Goal: Communication & Community: Answer question/provide support

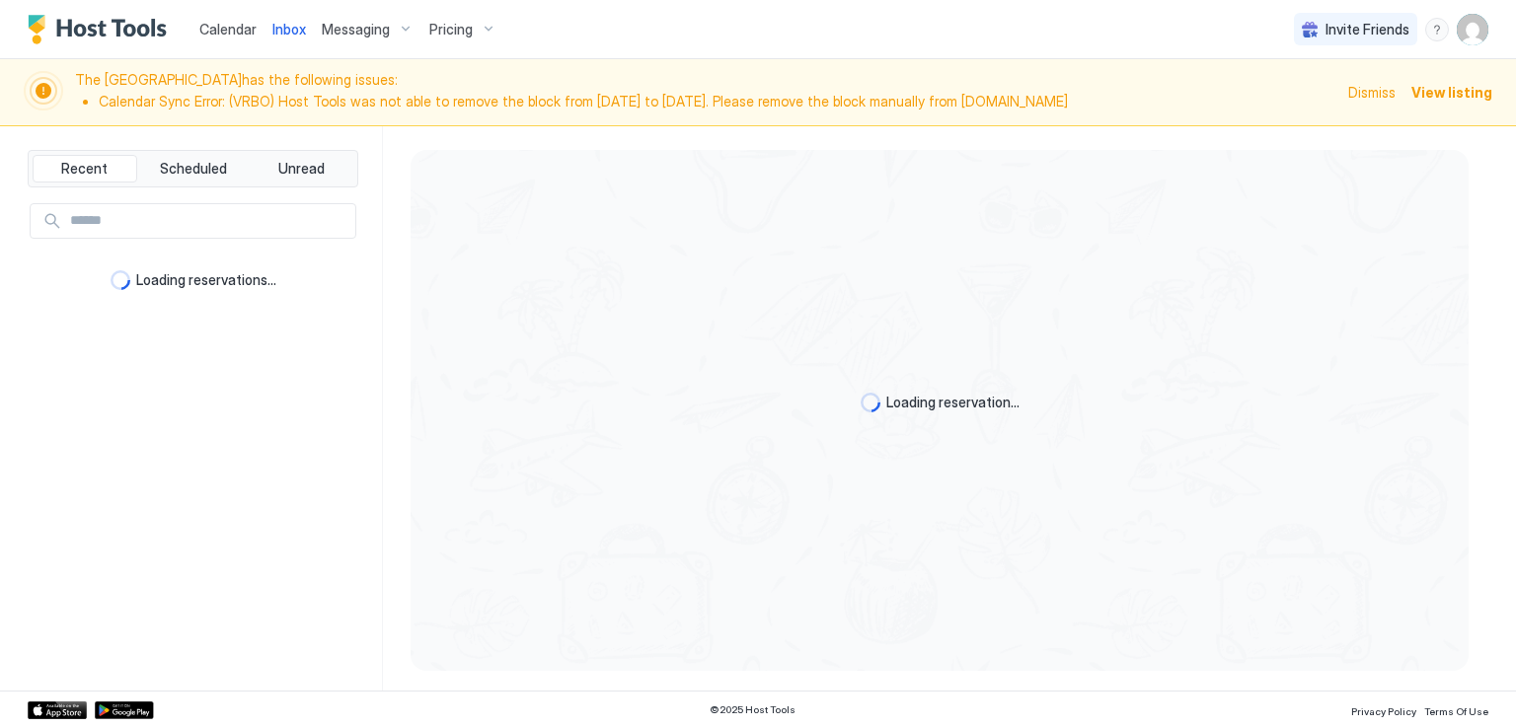
click at [958, 39] on div "Calendar Inbox Messaging Pricing Invite Friends RM" at bounding box center [758, 29] width 1516 height 59
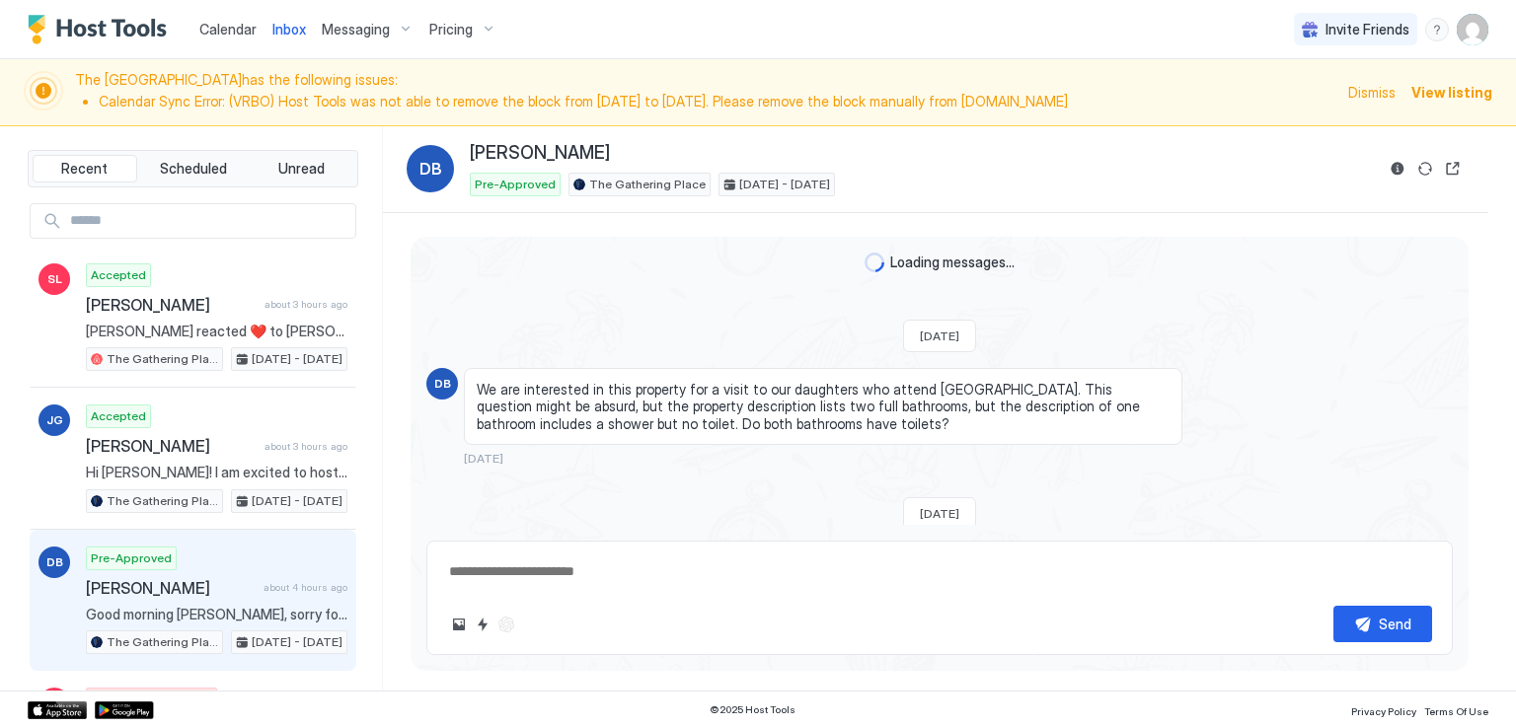
scroll to position [330, 0]
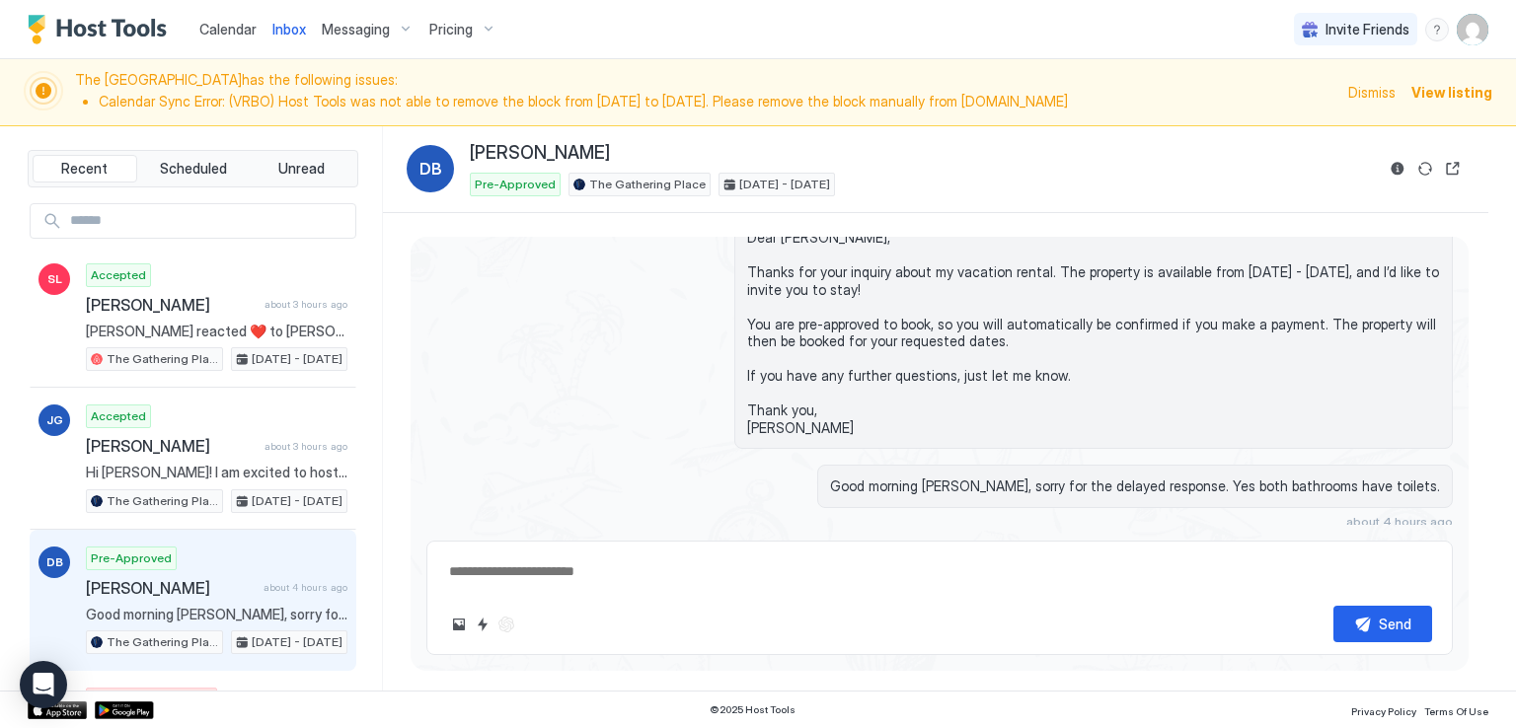
click at [958, 39] on div "Calendar Inbox Messaging Pricing Invite Friends RM" at bounding box center [758, 29] width 1516 height 59
click at [1084, 37] on div "Calendar Inbox Messaging Pricing Invite Friends RM" at bounding box center [758, 29] width 1516 height 59
click at [588, 25] on div "Calendar Inbox Messaging Pricing Invite Friends RM" at bounding box center [758, 29] width 1516 height 59
click at [560, 0] on div "Calendar Inbox Messaging Pricing Invite Friends RM" at bounding box center [758, 29] width 1516 height 59
click at [904, 32] on div "Calendar Inbox Messaging Pricing Invite Friends RM" at bounding box center [758, 29] width 1516 height 59
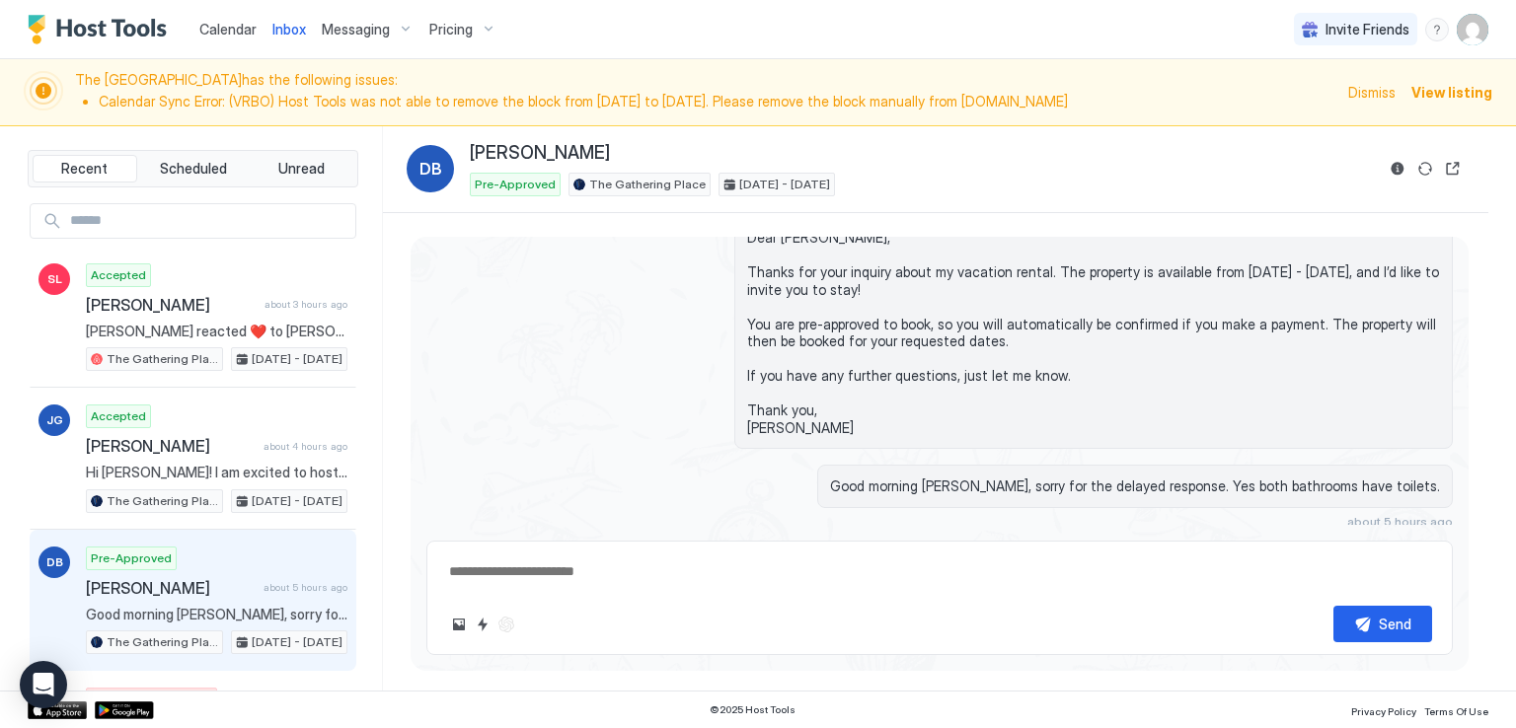
click at [222, 25] on span "Calendar" at bounding box center [227, 29] width 57 height 17
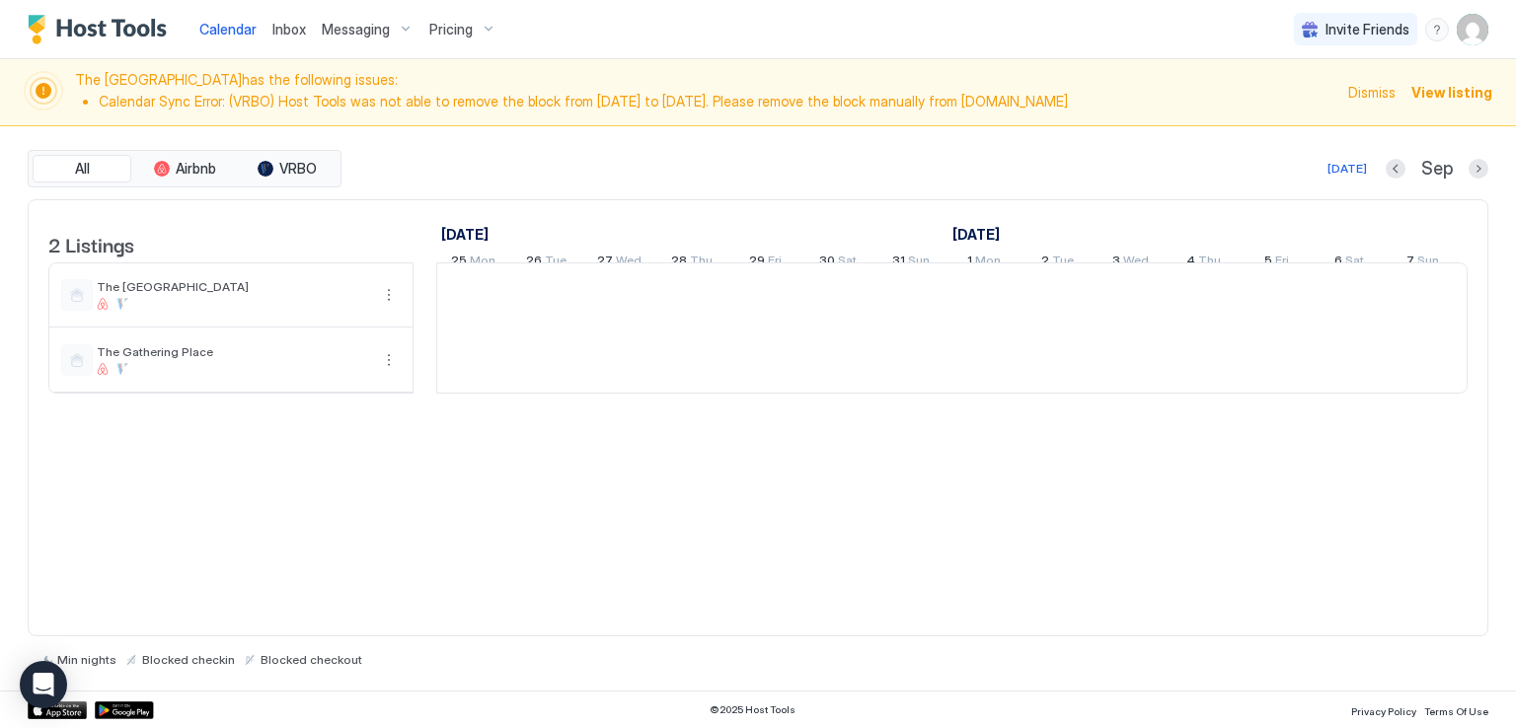
scroll to position [0, 1096]
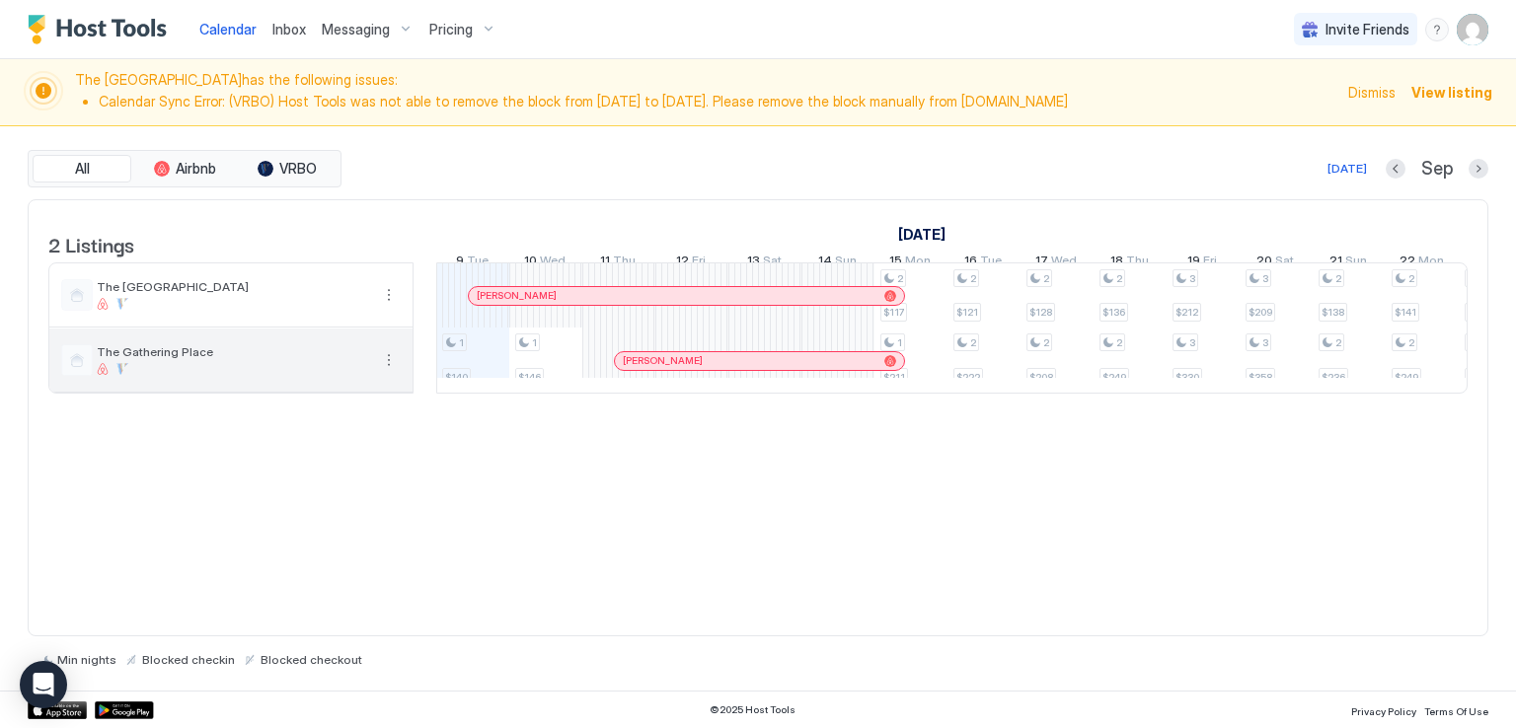
click at [288, 359] on span "The Gathering Place" at bounding box center [233, 351] width 272 height 15
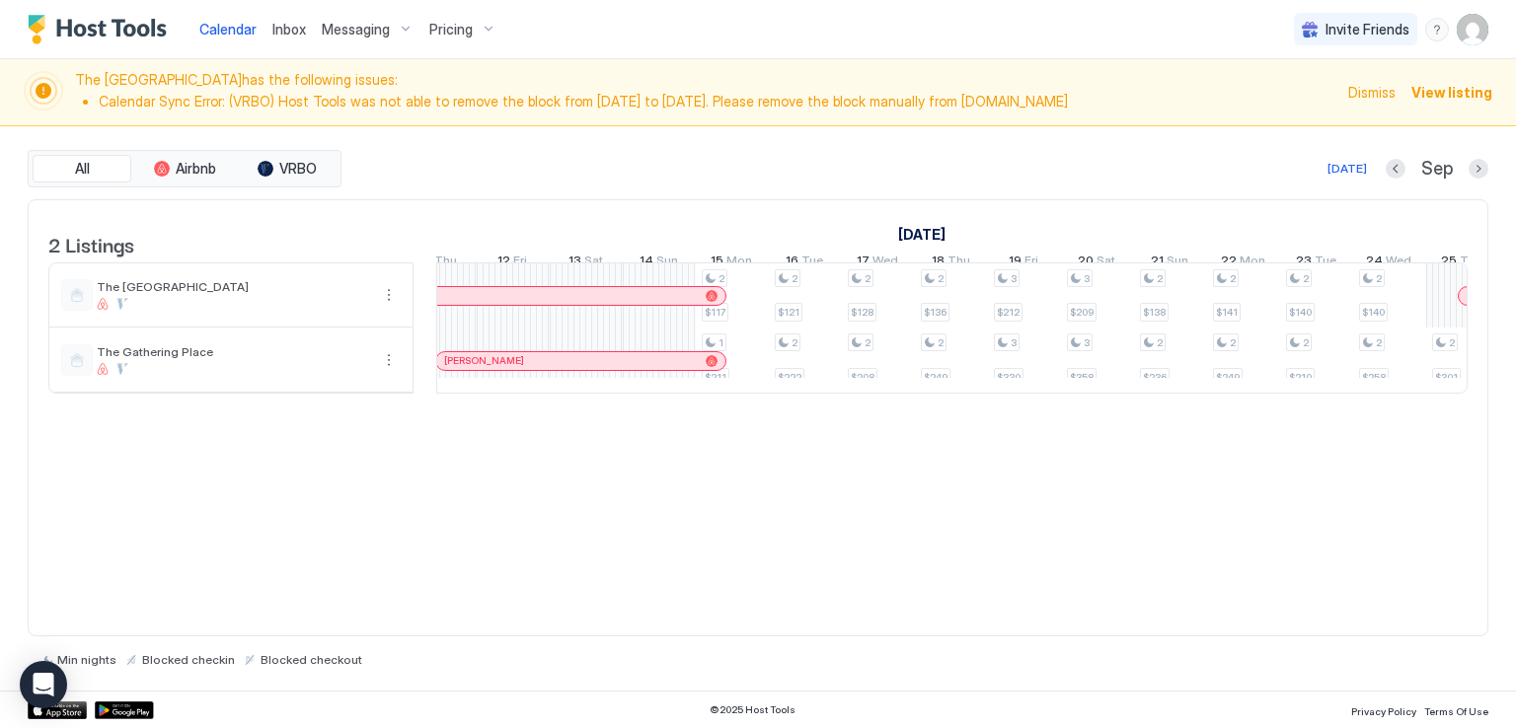
scroll to position [0, 0]
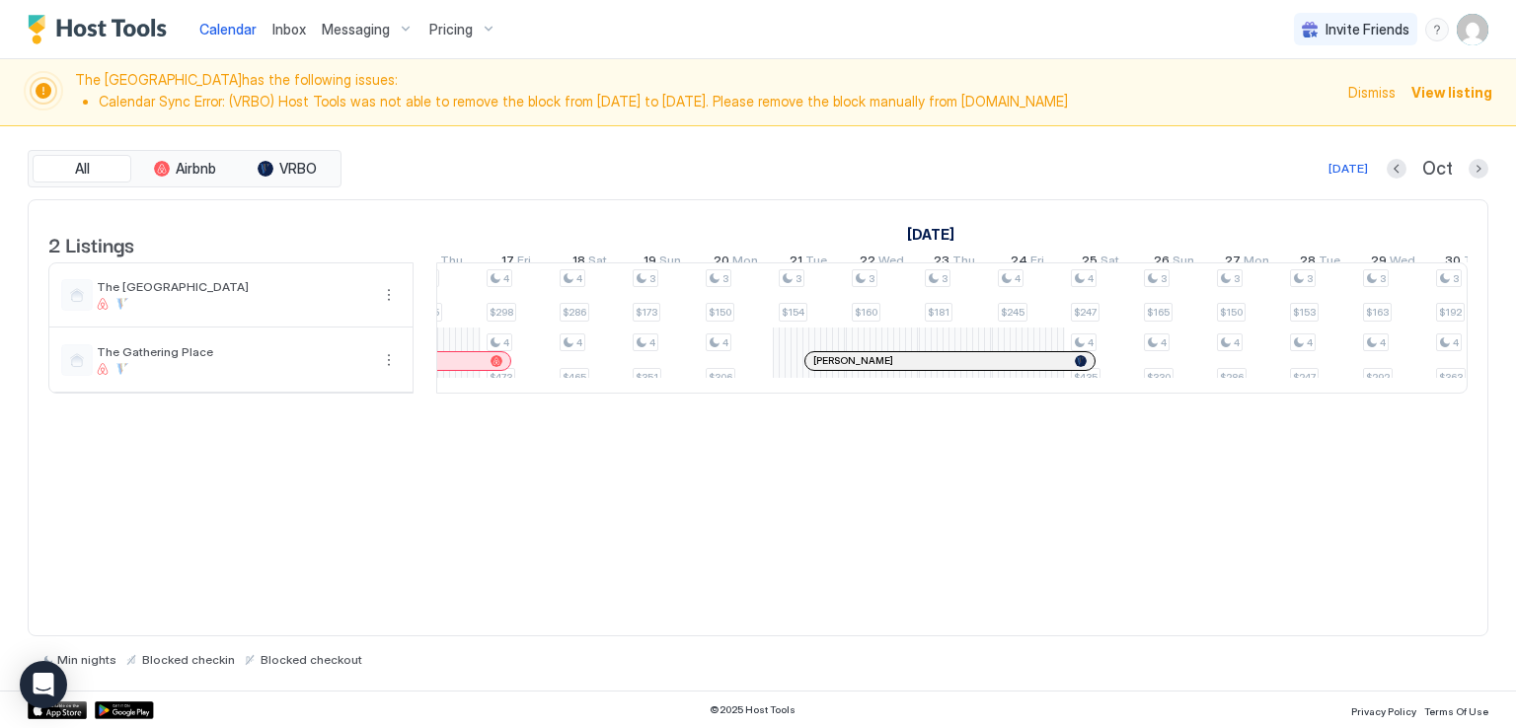
click at [1102, 414] on div "2 Listings [DATE] [DATE] [DATE] 14 Sun 15 Mon 16 Tue 17 Wed 18 Thu 19 Fri 20 Sa…" at bounding box center [758, 307] width 1458 height 214
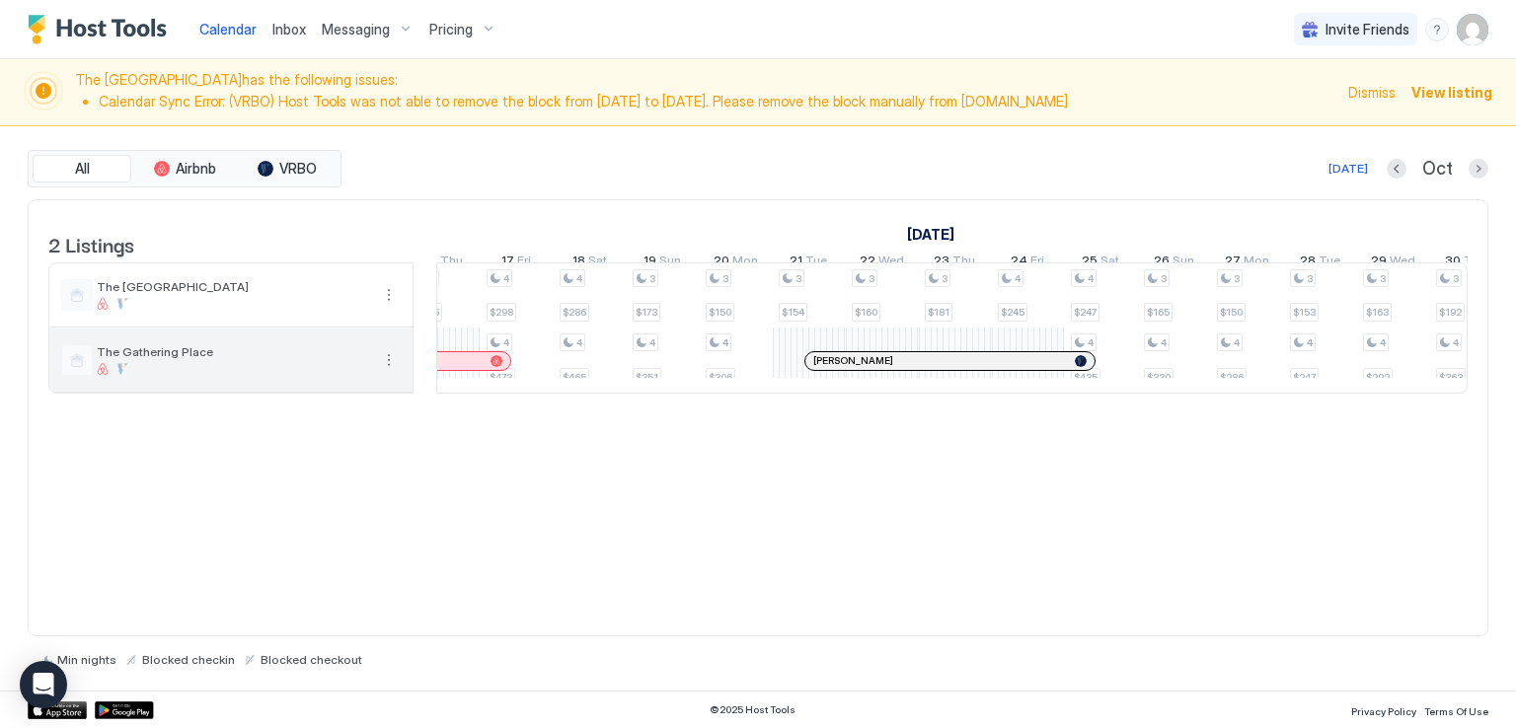
click at [250, 375] on div at bounding box center [233, 369] width 272 height 12
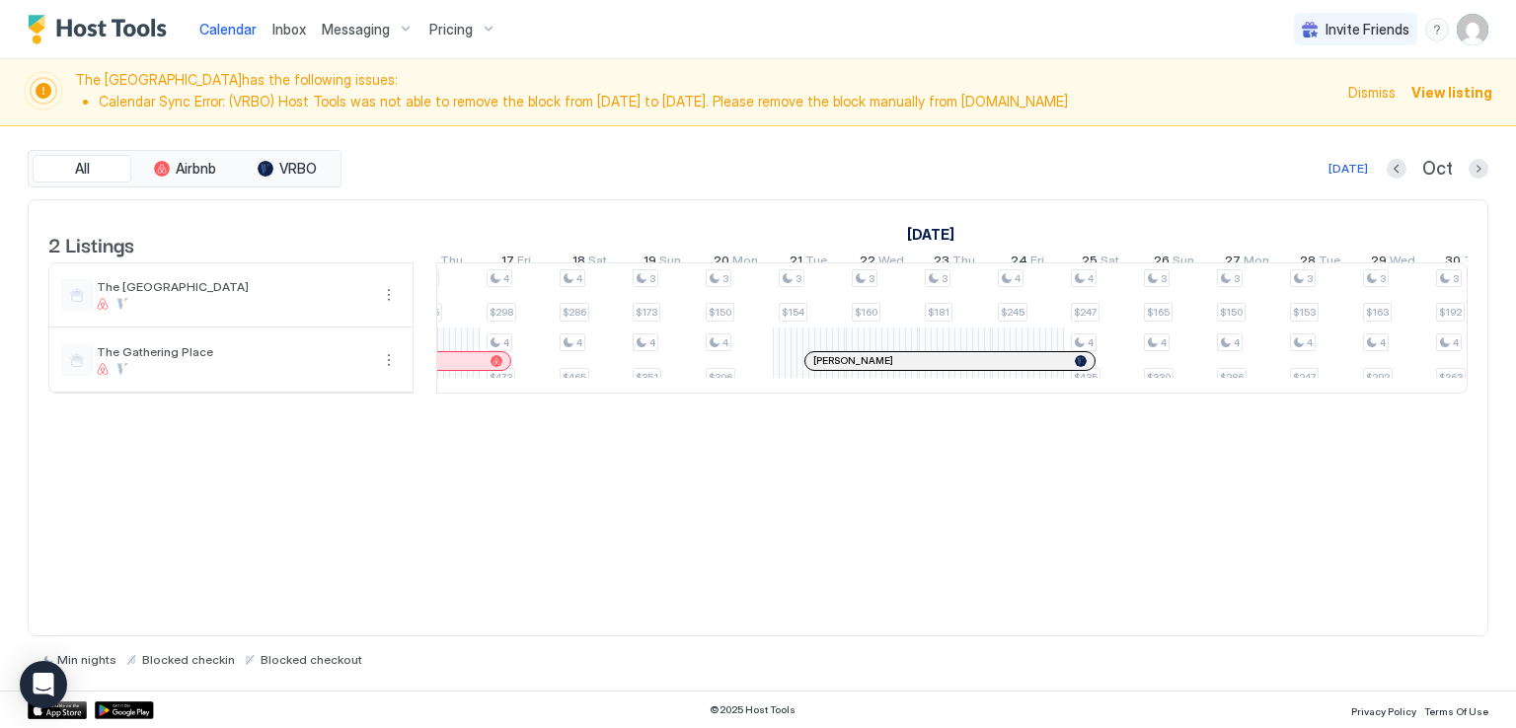
click at [525, 157] on div "[DATE] Oct" at bounding box center [916, 169] width 1143 height 24
click at [170, 294] on span "The [GEOGRAPHIC_DATA]" at bounding box center [233, 286] width 272 height 15
click at [251, 309] on div "The [GEOGRAPHIC_DATA]" at bounding box center [233, 294] width 272 height 31
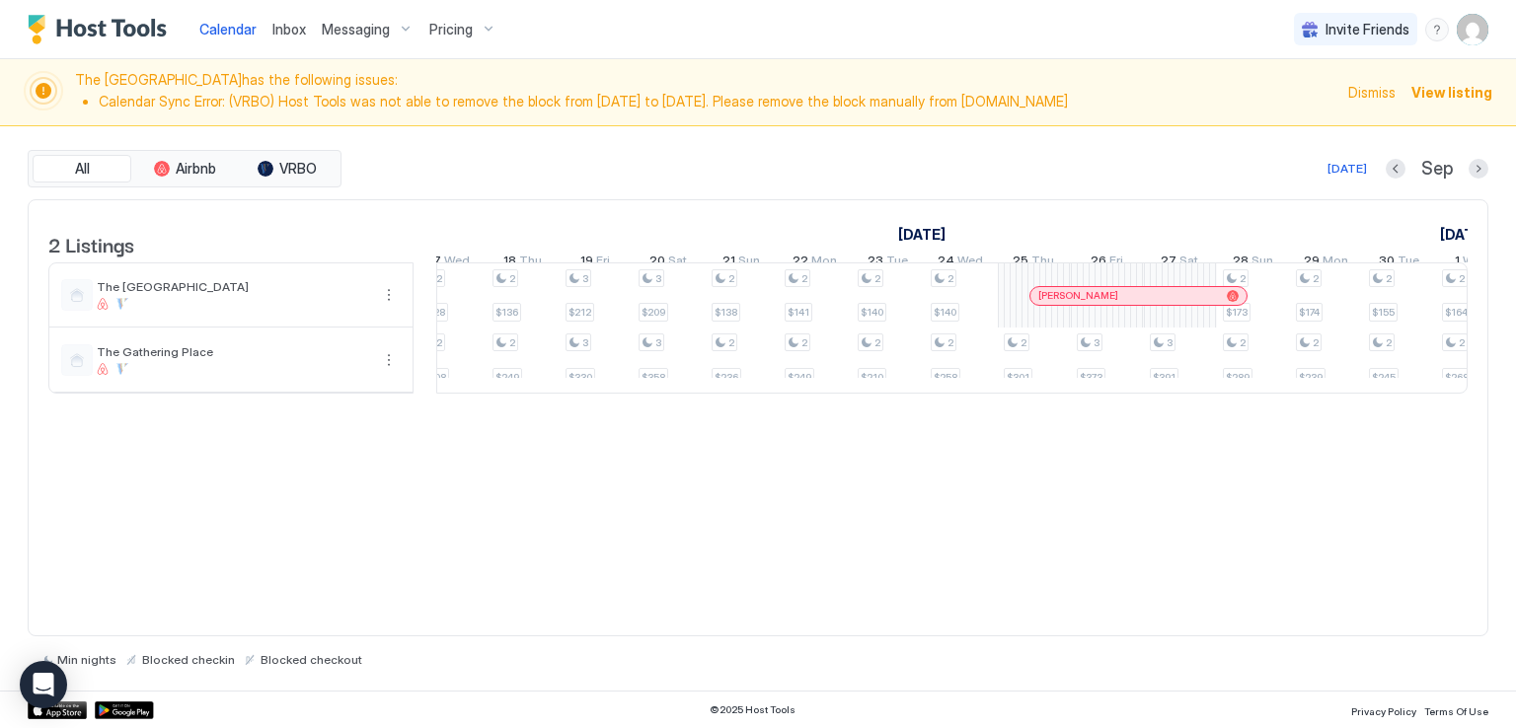
click at [615, 162] on div "[DATE] Sep" at bounding box center [916, 169] width 1143 height 24
drag, startPoint x: 582, startPoint y: 182, endPoint x: 600, endPoint y: 143, distance: 42.4
click at [583, 182] on div "All Airbnb VRBO [DATE] Sep" at bounding box center [758, 168] width 1460 height 37
click at [280, 36] on span "Inbox" at bounding box center [289, 29] width 34 height 17
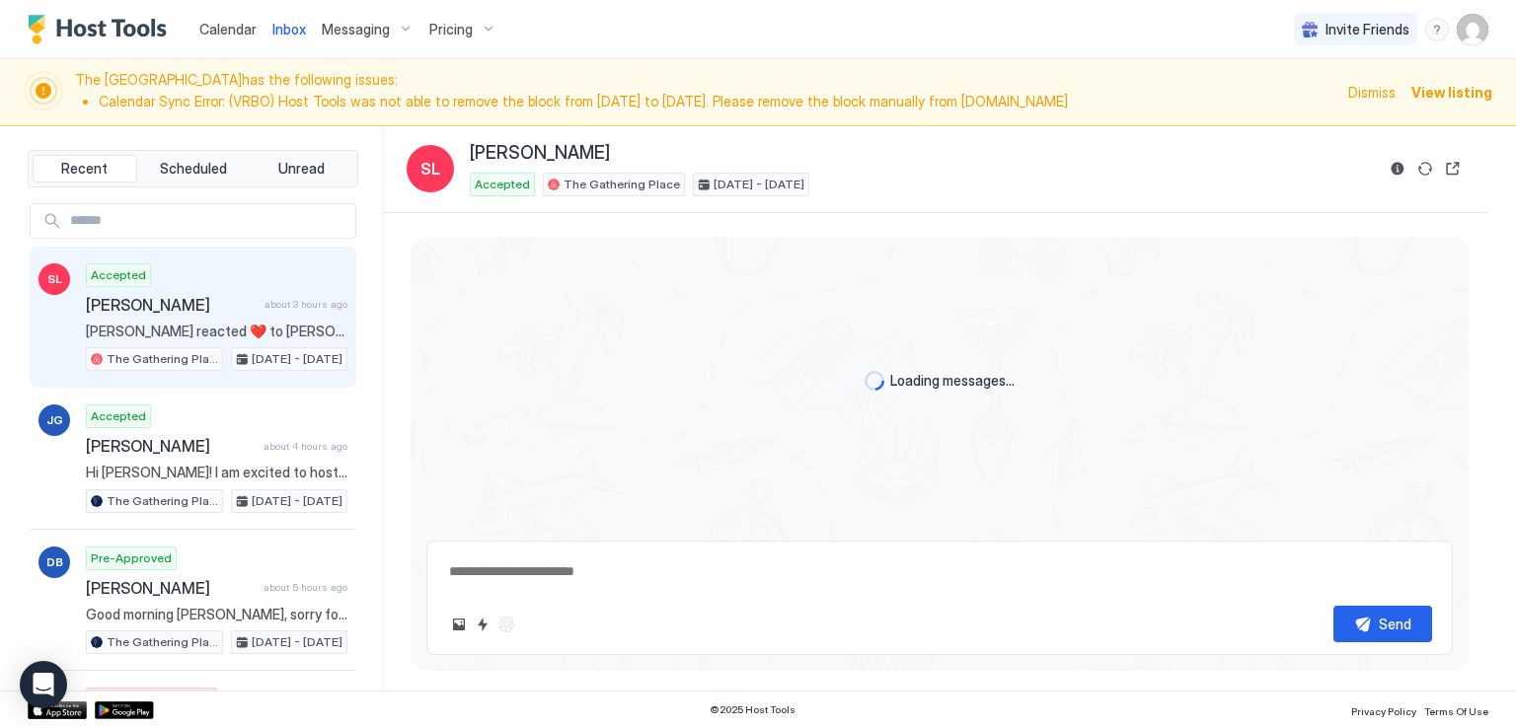
click at [503, 402] on div "Loading messages..." at bounding box center [940, 381] width 1058 height 289
click at [820, 16] on div "Calendar Inbox Messaging Pricing Invite Friends RM" at bounding box center [758, 29] width 1516 height 59
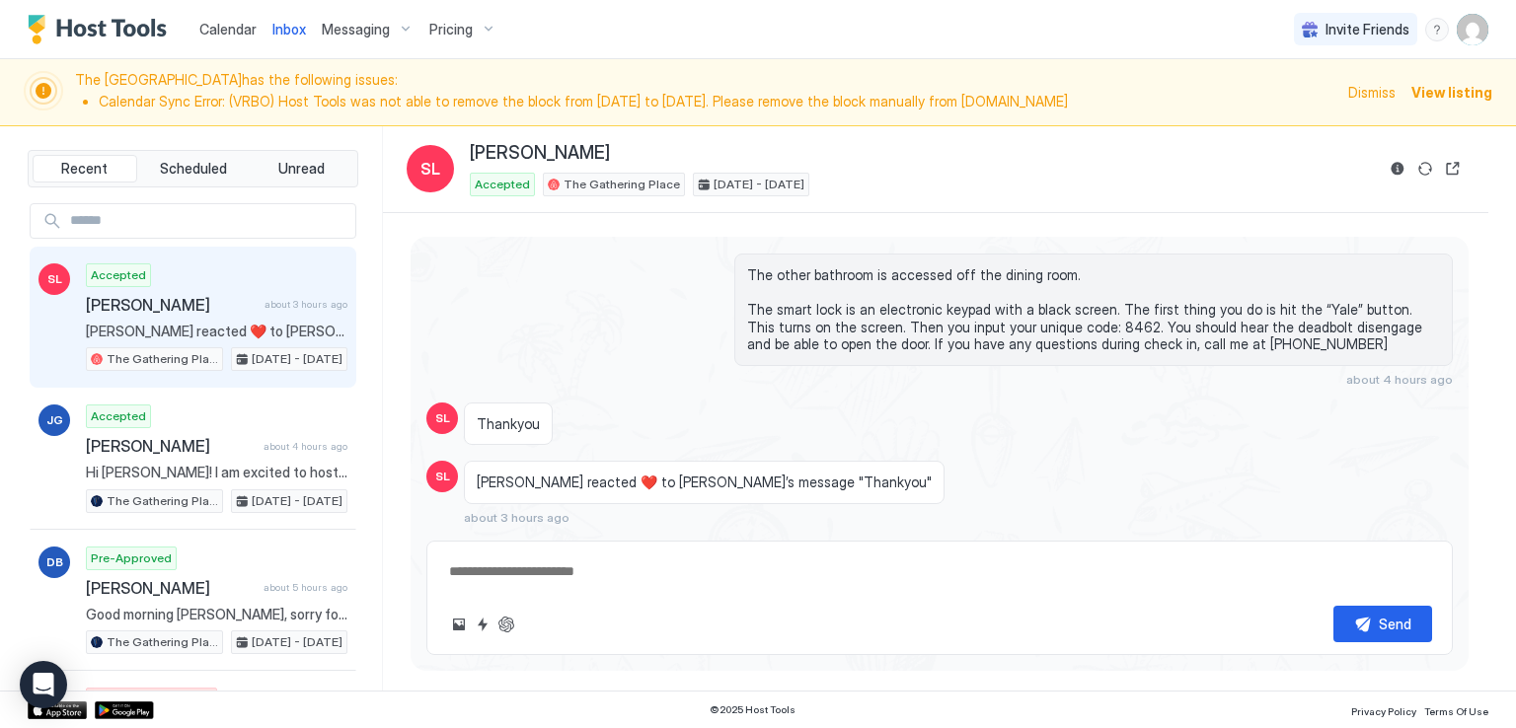
click at [784, 7] on div "Calendar Inbox Messaging Pricing Invite Friends RM" at bounding box center [758, 29] width 1516 height 59
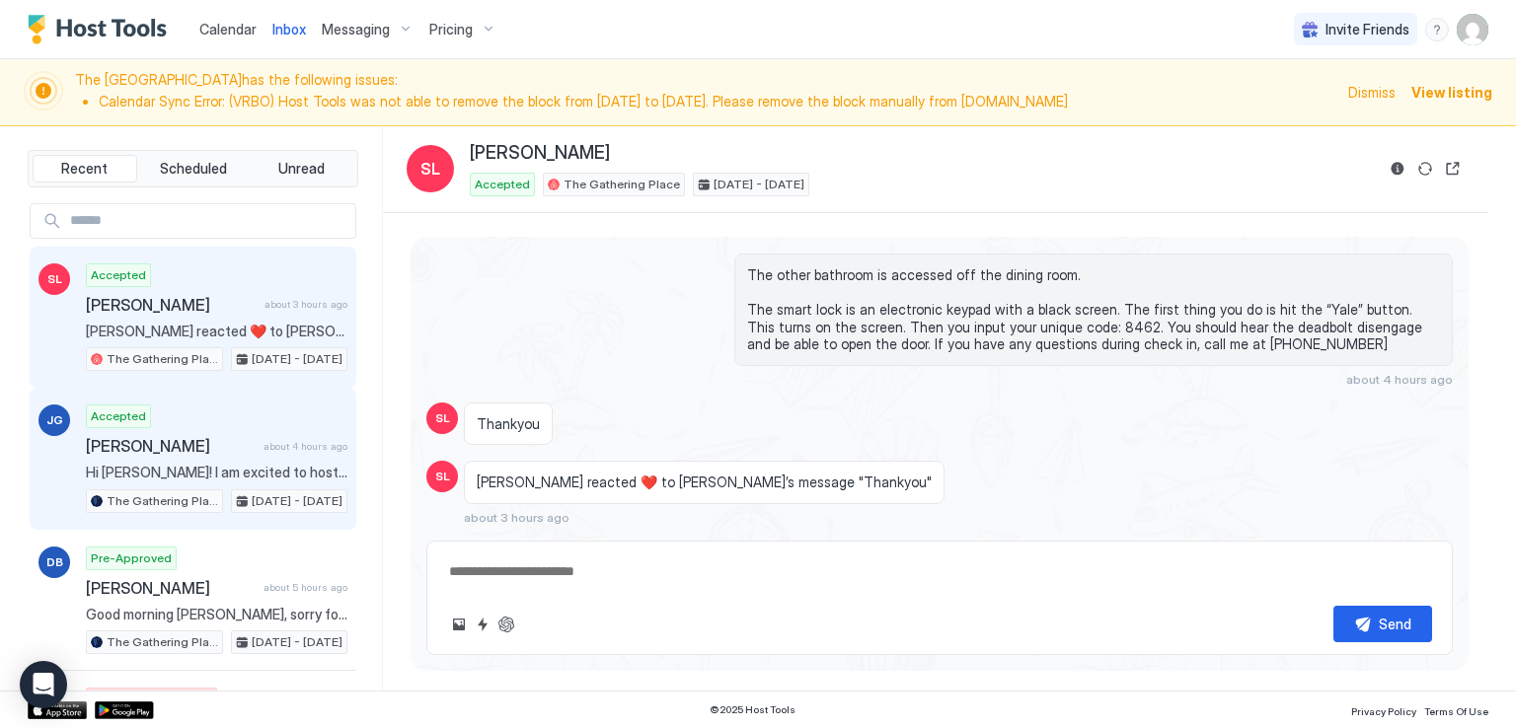
click at [185, 468] on span "Hi [PERSON_NAME]! I am excited to host you at The Gathering Place! LOCATION: [S…" at bounding box center [216, 473] width 261 height 18
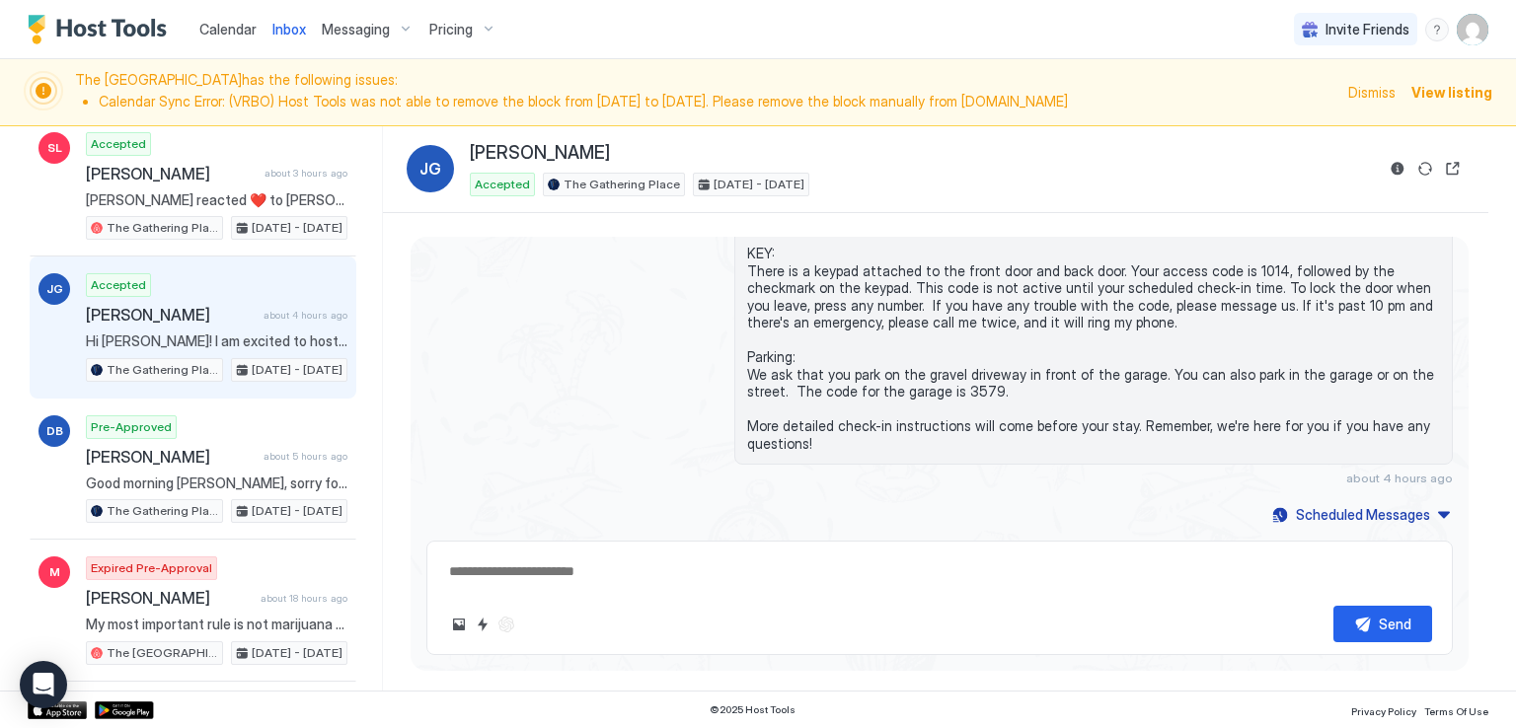
scroll to position [197, 0]
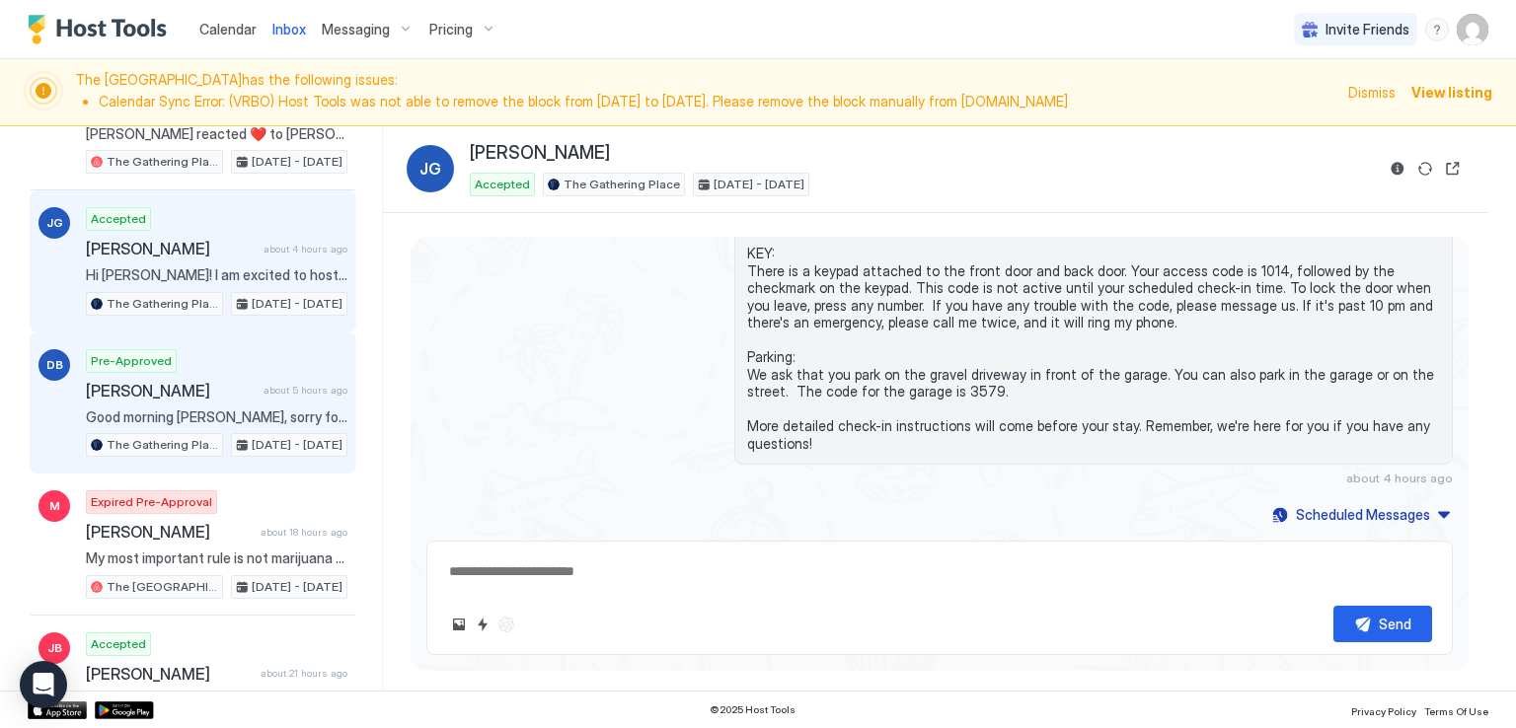
click at [228, 400] on div "Pre-Approved [PERSON_NAME] about 5 hours ago Good morning [PERSON_NAME], sorry …" at bounding box center [216, 403] width 261 height 109
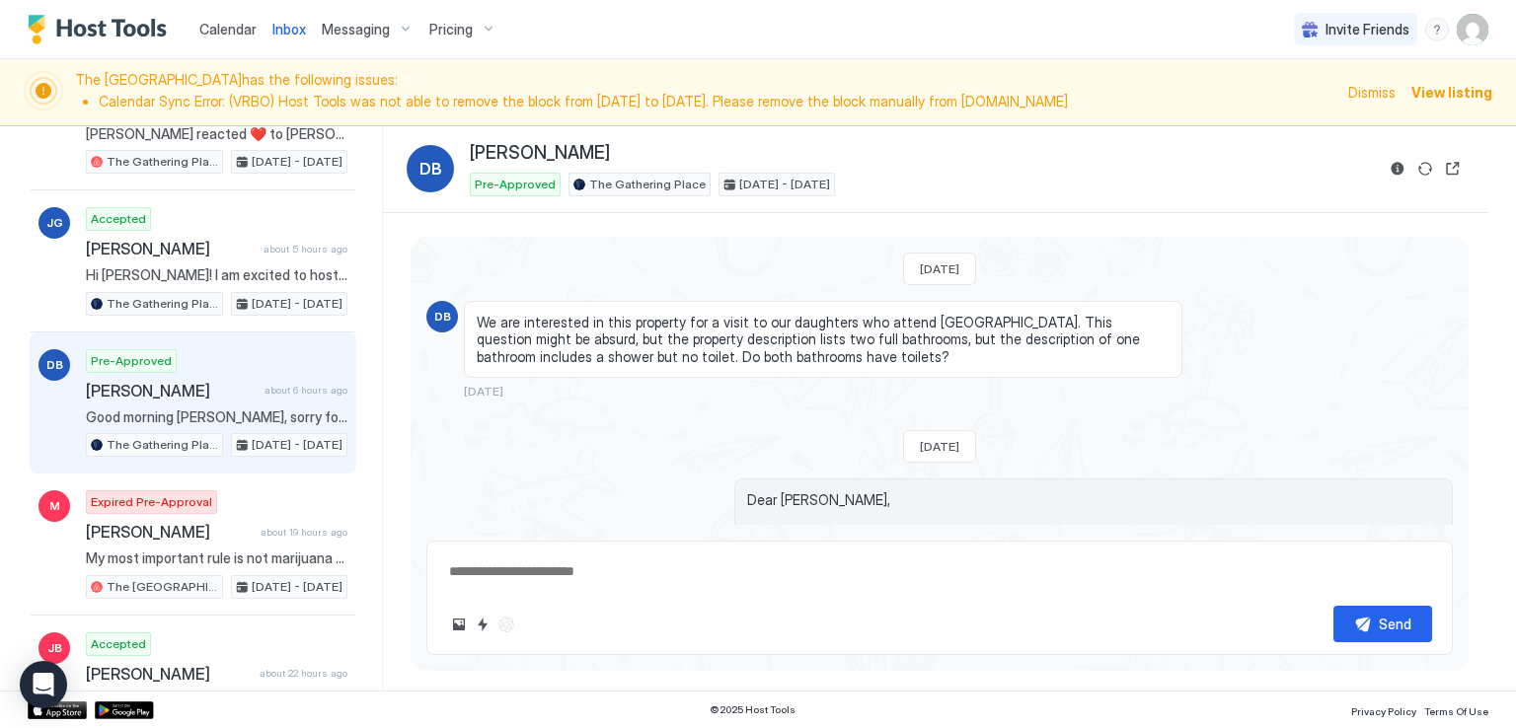
type textarea "*"
